Goal: Task Accomplishment & Management: Use online tool/utility

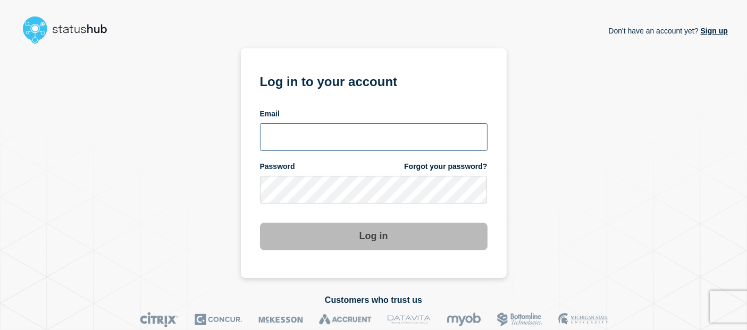
click at [424, 138] on input "email input" at bounding box center [374, 137] width 228 height 28
type input "[PERSON_NAME][EMAIL_ADDRESS][PERSON_NAME][DOMAIN_NAME]"
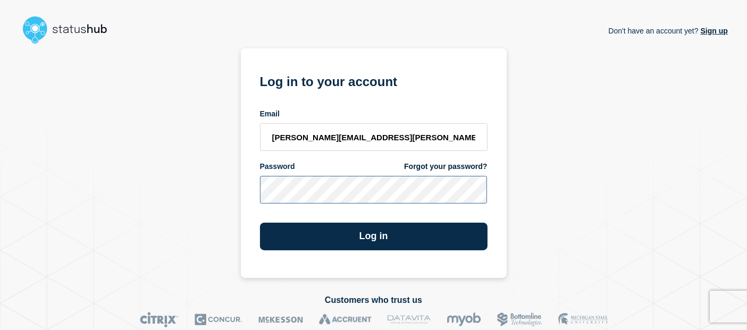
click at [260, 223] on button "Log in" at bounding box center [374, 237] width 228 height 28
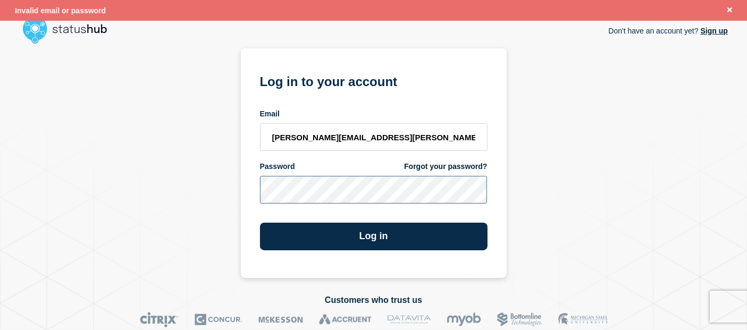
click at [260, 223] on button "Log in" at bounding box center [374, 237] width 228 height 28
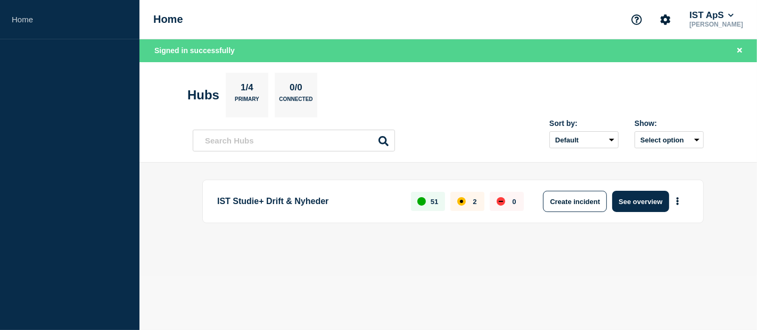
click at [462, 202] on div "affected" at bounding box center [461, 201] width 3 height 3
click at [678, 205] on button "More actions" at bounding box center [677, 202] width 14 height 20
click at [639, 201] on button "See overview" at bounding box center [640, 201] width 56 height 21
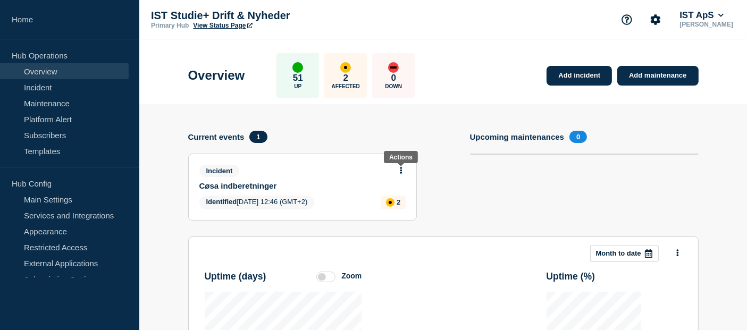
click at [400, 170] on icon at bounding box center [401, 170] width 3 height 7
click at [395, 210] on link "Update incident" at bounding box center [402, 209] width 52 height 9
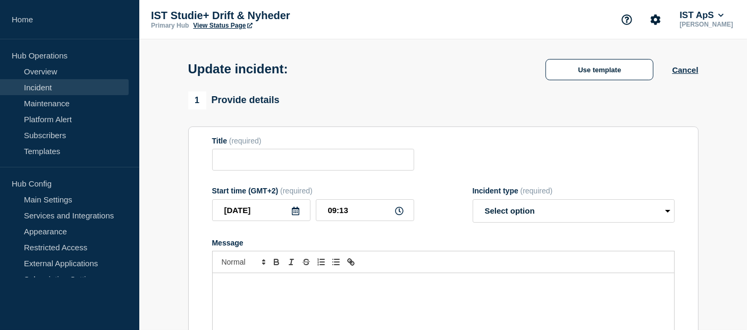
type input "Cøsa indberetninger"
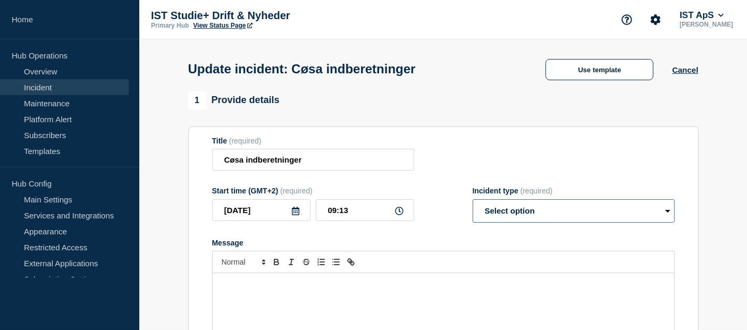
click at [584, 204] on select "Select option Investigating Identified Monitoring Resolved" at bounding box center [574, 211] width 202 height 23
select select "resolved"
click at [473, 202] on select "Select option Investigating Identified Monitoring Resolved" at bounding box center [574, 211] width 202 height 23
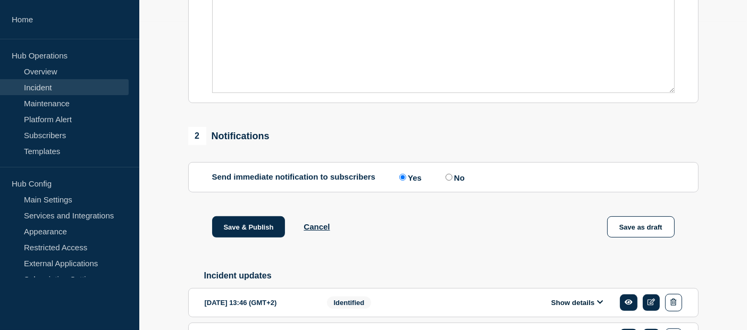
scroll to position [318, 0]
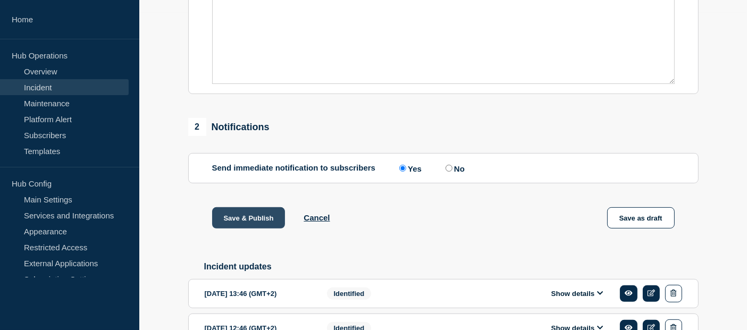
click at [258, 222] on button "Save & Publish" at bounding box center [248, 217] width 73 height 21
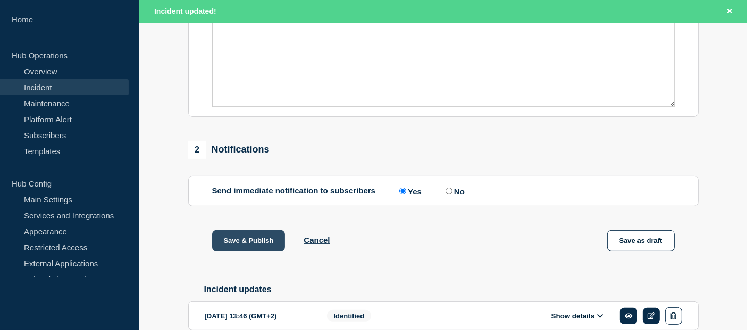
scroll to position [340, 0]
